Goal: Information Seeking & Learning: Understand process/instructions

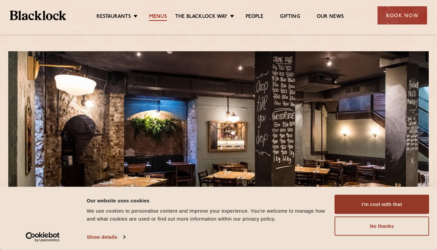
click at [153, 16] on link "Menus" at bounding box center [158, 17] width 18 height 7
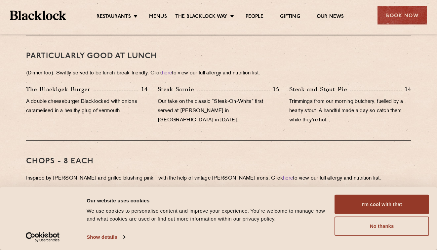
scroll to position [424, 0]
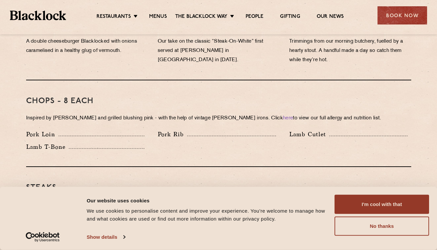
click at [213, 82] on div "Chops - 8 each Inspired by Joe Beef and grilled blushing pink - with the help o…" at bounding box center [218, 123] width 385 height 87
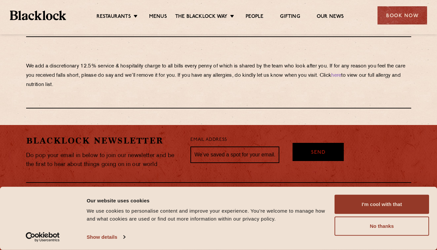
scroll to position [1160, 0]
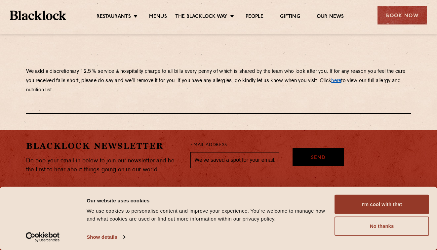
click at [341, 78] on link "here" at bounding box center [336, 80] width 10 height 5
